Goal: Task Accomplishment & Management: Manage account settings

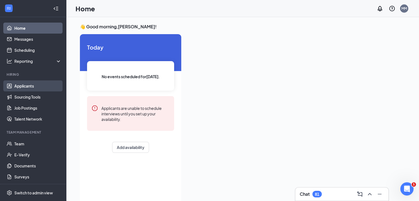
click at [21, 91] on link "Applicants" at bounding box center [37, 85] width 47 height 11
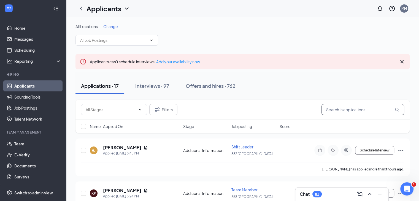
click at [337, 107] on input "text" at bounding box center [363, 109] width 83 height 11
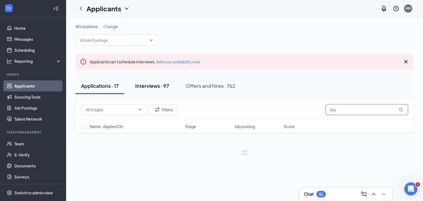
type input "bry"
click at [152, 87] on div "Interviews · 97" at bounding box center [152, 85] width 34 height 7
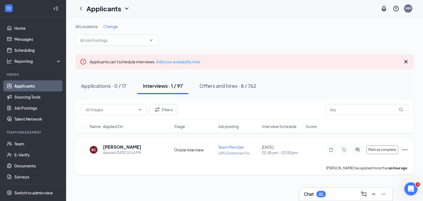
click at [406, 151] on icon "Ellipses" at bounding box center [405, 150] width 7 height 7
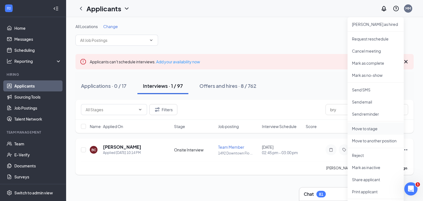
click at [375, 128] on p "Move to stage" at bounding box center [375, 129] width 47 height 6
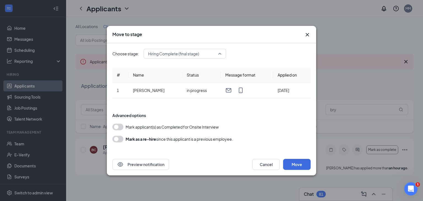
click at [220, 53] on span "Hiring Complete (final stage)" at bounding box center [184, 54] width 73 height 8
click at [121, 126] on button "button" at bounding box center [117, 127] width 11 height 7
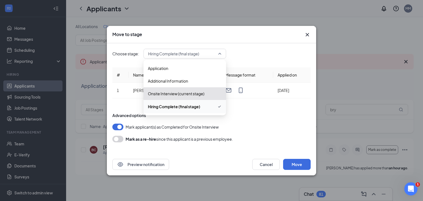
click at [218, 52] on span "Hiring Complete (final stage)" at bounding box center [184, 54] width 73 height 8
click at [161, 107] on span "Hiring Complete (final stage)" at bounding box center [174, 107] width 52 height 6
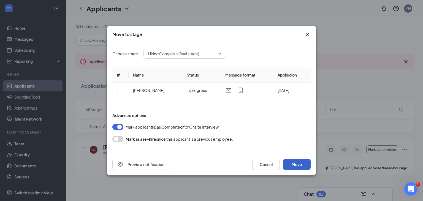
click at [301, 162] on button "Move" at bounding box center [297, 164] width 28 height 11
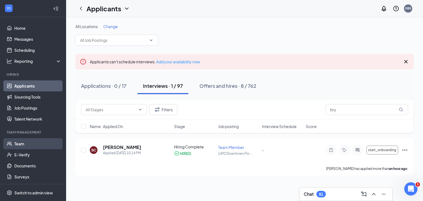
click at [23, 145] on link "Team" at bounding box center [37, 143] width 47 height 11
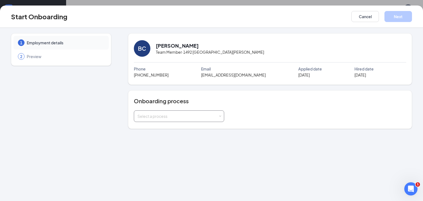
click at [159, 118] on div "Select a process" at bounding box center [177, 117] width 81 height 6
click at [147, 135] on span "Team Member" at bounding box center [149, 137] width 26 height 5
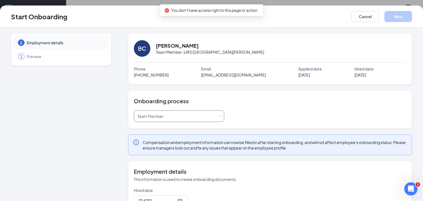
scroll to position [69, 0]
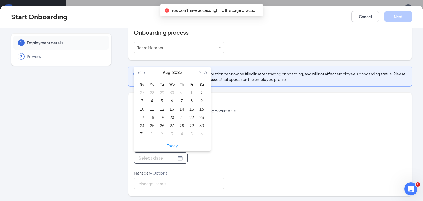
click at [152, 158] on input "Start date" at bounding box center [158, 158] width 38 height 7
type input "Sep 1, 2025"
click at [151, 131] on div "1" at bounding box center [152, 134] width 7 height 7
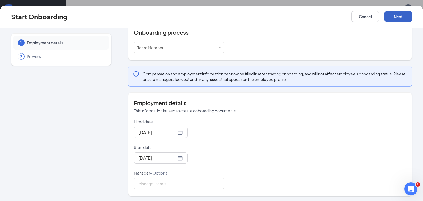
click at [398, 17] on button "Next" at bounding box center [399, 16] width 28 height 11
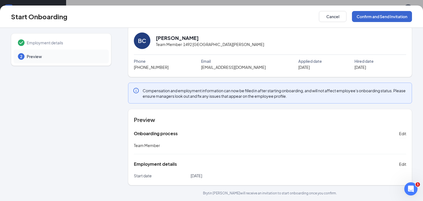
scroll to position [7, 0]
click at [398, 17] on button "Confirm and Send Invitation" at bounding box center [382, 16] width 60 height 11
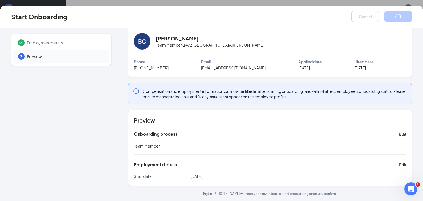
scroll to position [0, 0]
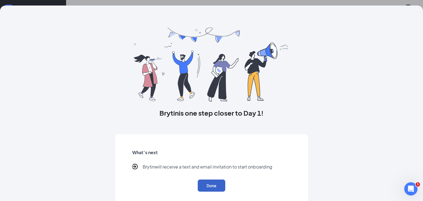
click at [205, 185] on button "Done" at bounding box center [212, 186] width 28 height 12
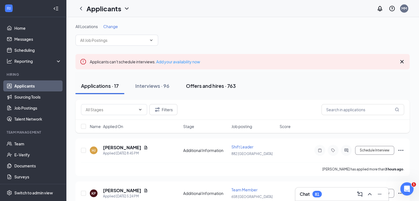
click at [200, 84] on div "Offers and hires · 763" at bounding box center [211, 85] width 50 height 7
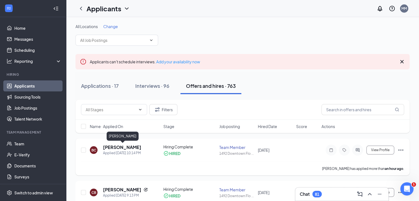
click at [119, 149] on h5 "Brytin Chamberlain" at bounding box center [122, 147] width 38 height 6
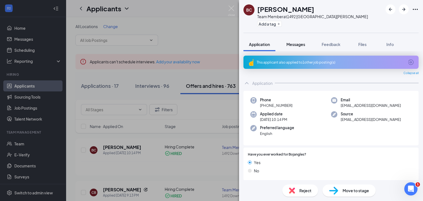
click at [301, 44] on span "Messages" at bounding box center [296, 44] width 19 height 5
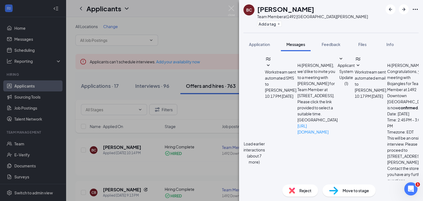
scroll to position [137, 0]
type textarea "I do not know what time you get out of school, but we are doing orientation tom…"
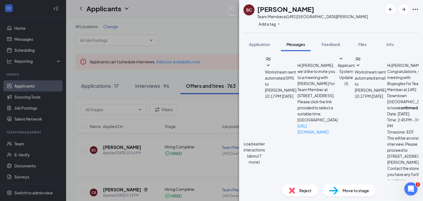
click at [219, 46] on div "BC Brytin Chamberlain Team Member at 1492 Downtown Florence Add a tag Applicati…" at bounding box center [211, 100] width 423 height 201
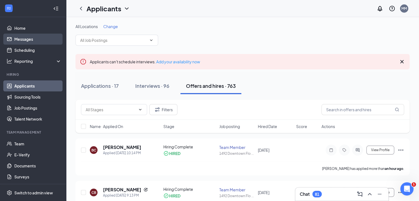
click at [28, 39] on link "Messages" at bounding box center [37, 39] width 47 height 11
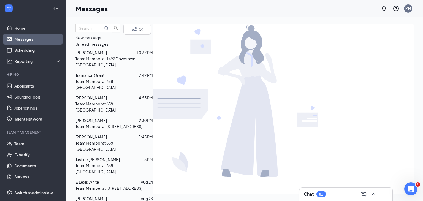
click at [103, 55] on span "[PERSON_NAME]" at bounding box center [90, 52] width 31 height 5
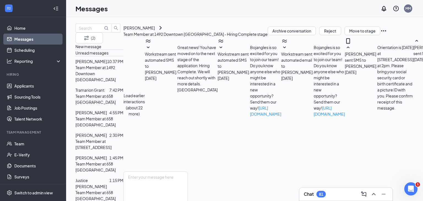
scroll to position [239, 0]
click at [188, 172] on textarea at bounding box center [155, 188] width 64 height 33
type textarea "I will have to see them to see if they are acceptable"
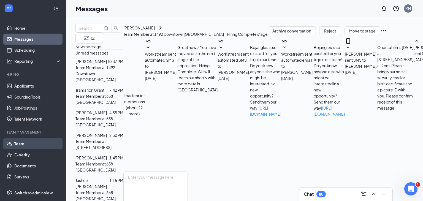
click at [22, 146] on link "Team" at bounding box center [37, 143] width 47 height 11
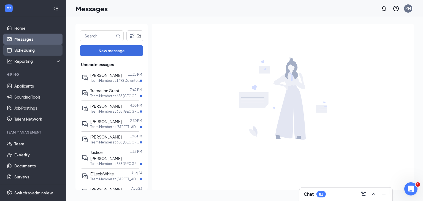
click at [21, 49] on link "Scheduling" at bounding box center [37, 50] width 47 height 11
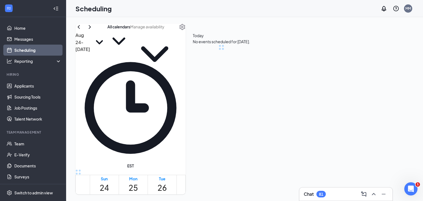
scroll to position [271, 0]
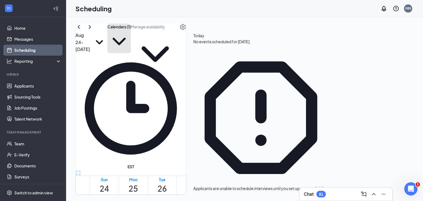
click at [131, 41] on button "Calendars (1)" at bounding box center [118, 38] width 23 height 29
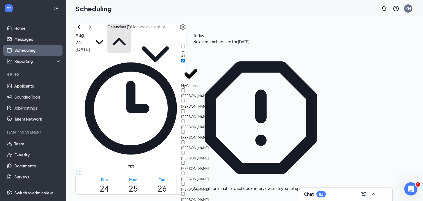
scroll to position [116, 0]
click at [185, 172] on input "[PERSON_NAME]" at bounding box center [183, 174] width 4 height 4
checkbox input "true"
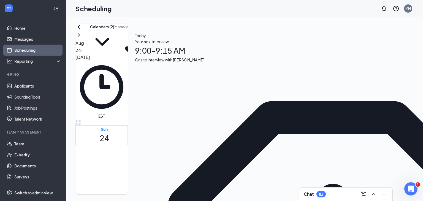
click at [245, 140] on td at bounding box center [191, 137] width 203 height 6
click at [205, 192] on span "9:00-9:15 AM" at bounding box center [209, 200] width 9 height 16
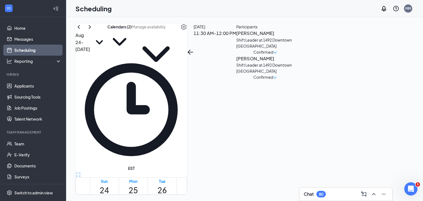
click at [294, 37] on h3 "[PERSON_NAME]" at bounding box center [265, 33] width 58 height 7
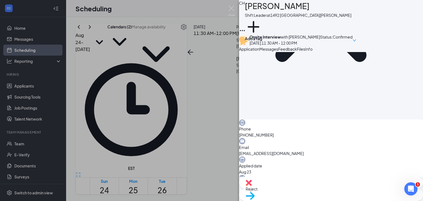
scroll to position [112, 0]
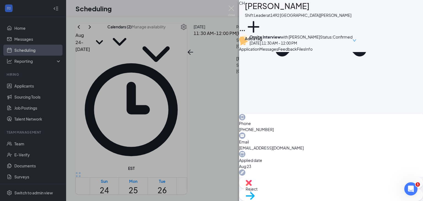
click at [213, 177] on div "CH [PERSON_NAME] Shift Leader at [GEOGRAPHIC_DATA][PERSON_NAME] Add a tag Onsit…" at bounding box center [211, 100] width 423 height 201
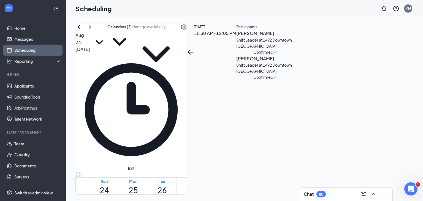
click at [294, 62] on h3 "[PERSON_NAME]" at bounding box center [265, 58] width 58 height 7
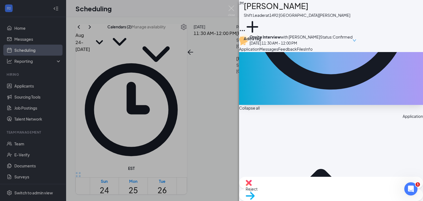
scroll to position [145, 0]
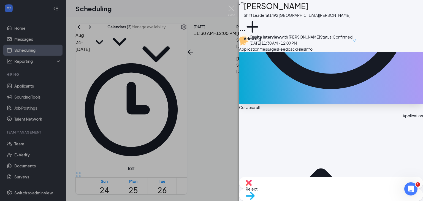
click at [223, 171] on div "[PERSON_NAME] [PERSON_NAME] Shift Leader at 1492 [GEOGRAPHIC_DATA][PERSON_NAME]…" at bounding box center [211, 100] width 423 height 201
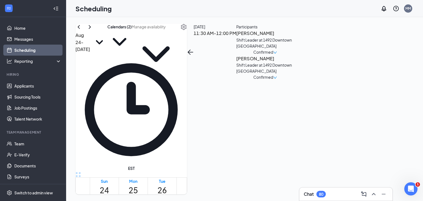
scroll to position [333, 0]
click at [320, 198] on div "2" at bounding box center [325, 202] width 11 height 9
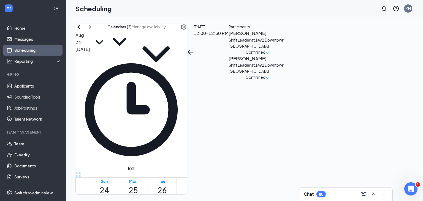
click at [287, 37] on h3 "[PERSON_NAME]" at bounding box center [258, 33] width 58 height 7
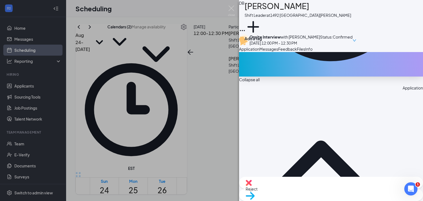
scroll to position [175, 0]
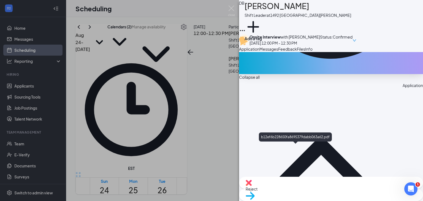
click at [223, 160] on div "DB [PERSON_NAME] Shift Leader at 1492 [GEOGRAPHIC_DATA][PERSON_NAME] Add a tag …" at bounding box center [211, 100] width 423 height 201
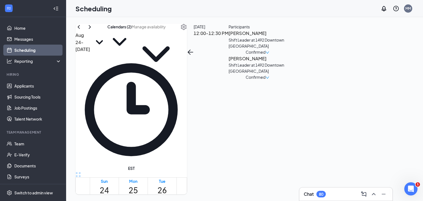
click at [287, 62] on h3 "[PERSON_NAME]" at bounding box center [258, 58] width 58 height 7
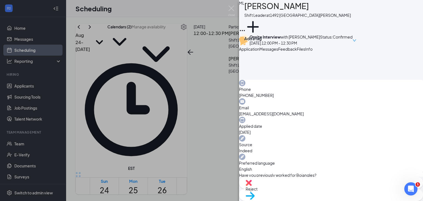
scroll to position [148, 0]
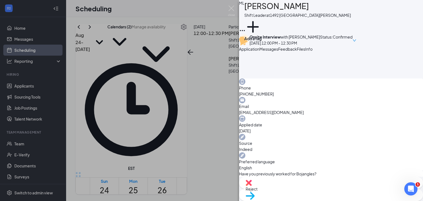
click at [233, 145] on div "ML [PERSON_NAME] Shift Leader at [GEOGRAPHIC_DATA][PERSON_NAME] Add a tag Onsit…" at bounding box center [211, 100] width 423 height 201
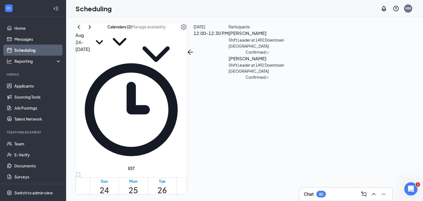
click at [331, 183] on span "12:30-12:45 PM" at bounding box center [336, 189] width 11 height 16
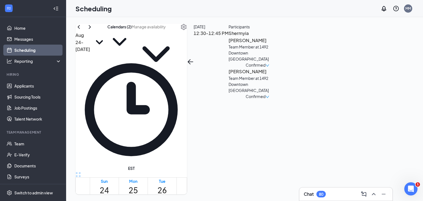
scroll to position [414, 0]
click at [331, 101] on span "12:30-12:45 PM" at bounding box center [336, 109] width 11 height 16
click at [343, 111] on span "12:45-1:00 PM" at bounding box center [348, 109] width 11 height 16
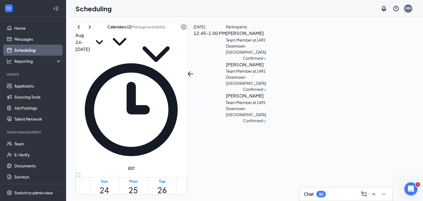
scroll to position [427, 0]
click at [354, 103] on span "1:00-1:15 PM" at bounding box center [358, 95] width 9 height 16
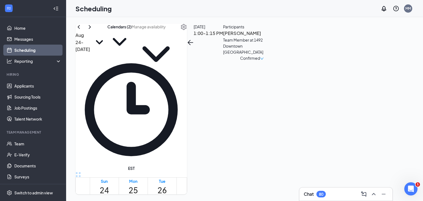
click at [363, 103] on span "1:15-1:30 PM" at bounding box center [367, 95] width 9 height 16
